Goal: Task Accomplishment & Management: Complete application form

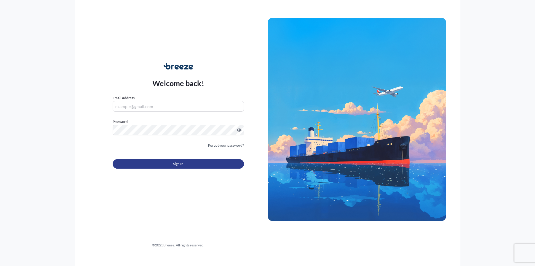
type input "[PERSON_NAME][EMAIL_ADDRESS][PERSON_NAME][DOMAIN_NAME]"
click at [198, 166] on button "Sign In" at bounding box center [178, 163] width 131 height 9
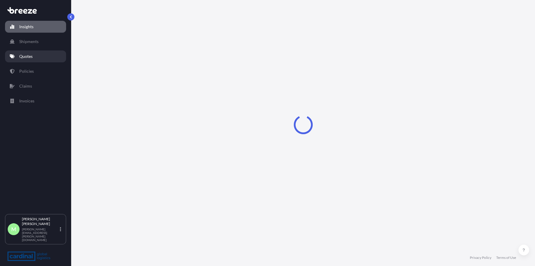
click at [34, 55] on link "Quotes" at bounding box center [35, 56] width 61 height 12
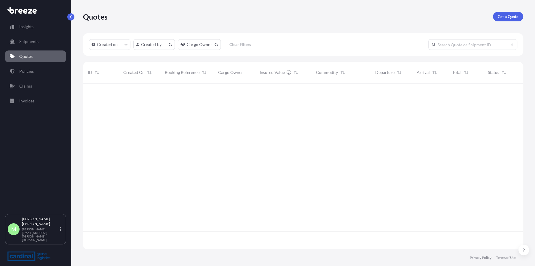
scroll to position [165, 435]
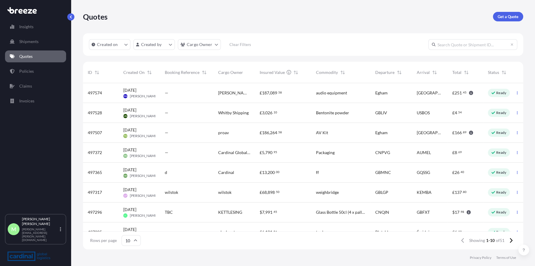
drag, startPoint x: 178, startPoint y: 130, endPoint x: 182, endPoint y: 129, distance: 4.0
click at [182, 129] on div "—" at bounding box center [186, 133] width 53 height 20
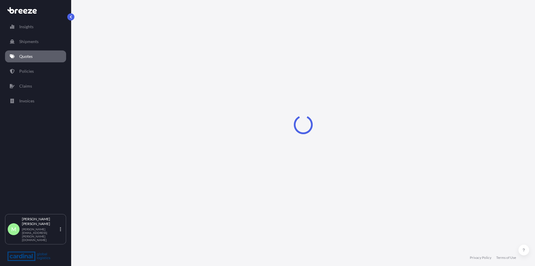
select select "Road"
select select "2"
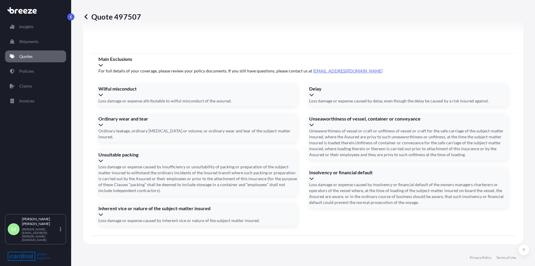
scroll to position [669, 0]
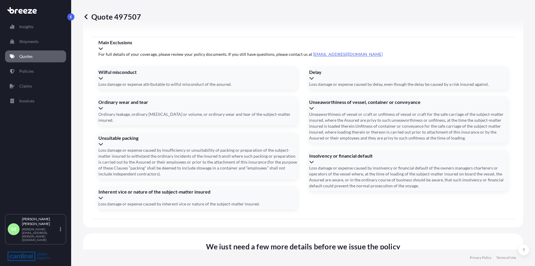
drag, startPoint x: 217, startPoint y: 167, endPoint x: 226, endPoint y: 165, distance: 9.2
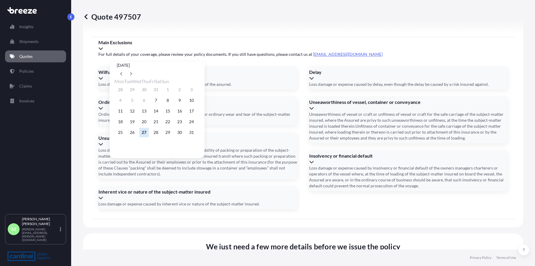
click at [156, 135] on div "25 26 27 28 29 30 31" at bounding box center [156, 132] width 85 height 11
click at [158, 135] on button "28" at bounding box center [155, 131] width 9 height 9
type input "[DATE]"
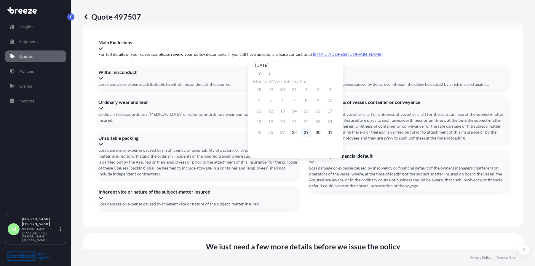
click at [311, 133] on button "29" at bounding box center [305, 131] width 9 height 9
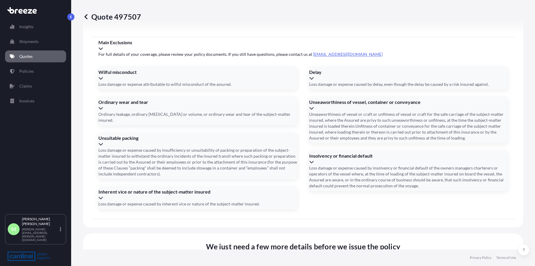
type input "[DATE]"
type input "2RER508005"
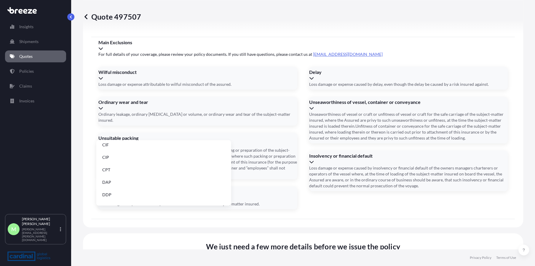
scroll to position [59, 0]
click at [114, 176] on li "EXW" at bounding box center [164, 175] width 130 height 11
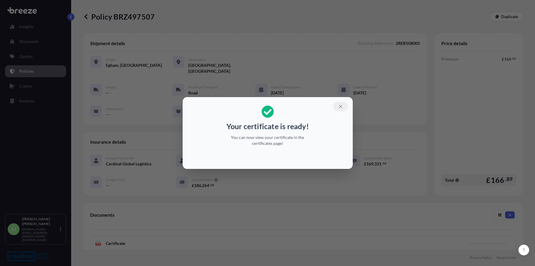
click at [342, 104] on icon "button" at bounding box center [340, 106] width 5 height 5
